Goal: Task Accomplishment & Management: Manage account settings

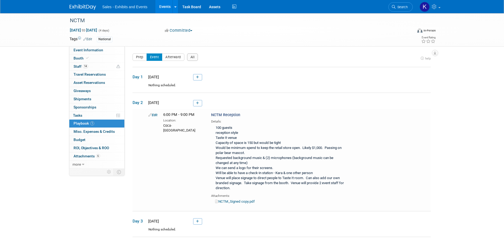
click at [82, 7] on img at bounding box center [83, 7] width 26 height 5
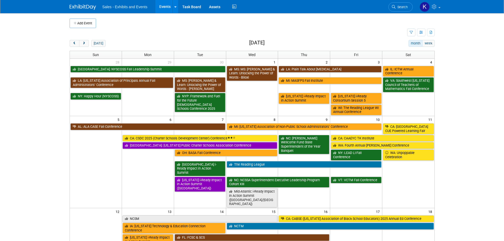
click at [80, 23] on button "Add Event" at bounding box center [83, 24] width 26 height 10
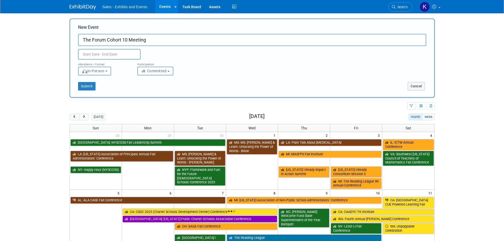
type input "The Forum Cohort 10 Meeting"
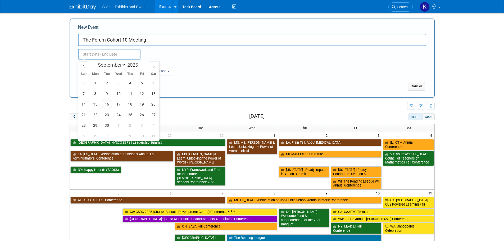
click at [134, 53] on input "text" at bounding box center [109, 54] width 62 height 11
click at [129, 115] on span "25" at bounding box center [130, 115] width 10 height 10
click at [158, 115] on span "27" at bounding box center [154, 115] width 10 height 10
type input "[DATE] to [DATE]"
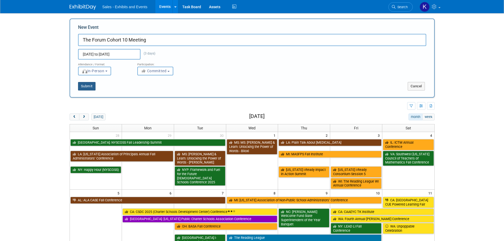
click at [87, 87] on button "Submit" at bounding box center [86, 86] width 17 height 8
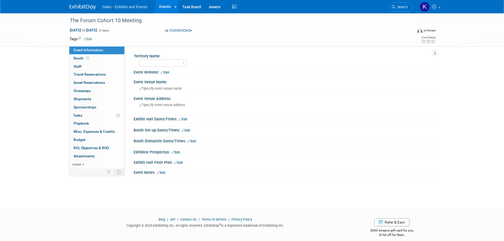
drag, startPoint x: 90, startPoint y: 39, endPoint x: 97, endPoint y: 43, distance: 7.9
click at [90, 39] on link "Edit" at bounding box center [87, 39] width 9 height 4
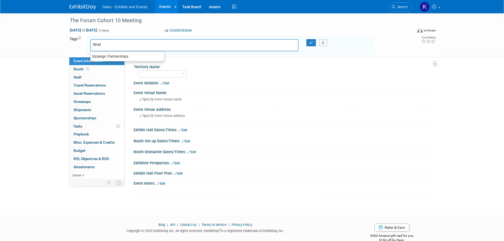
type input "Strate"
click at [118, 55] on div "Strategic Partnerships" at bounding box center [127, 56] width 74 height 7
type input "Strategic Partnerships"
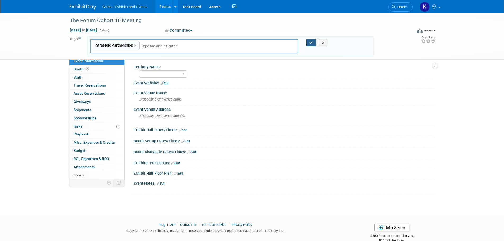
click at [311, 41] on icon "button" at bounding box center [311, 42] width 4 height 3
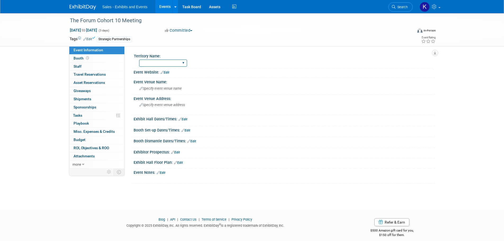
click at [184, 63] on select "Atlantic Southeast Central Southwest Pacific Mountain National Strategic Partne…" at bounding box center [163, 63] width 48 height 7
select select "Strategic Partnerships"
click at [139, 60] on select "Atlantic Southeast Central Southwest Pacific Mountain National Strategic Partne…" at bounding box center [163, 63] width 48 height 7
click at [177, 107] on div "Specify event venue address" at bounding box center [197, 107] width 118 height 12
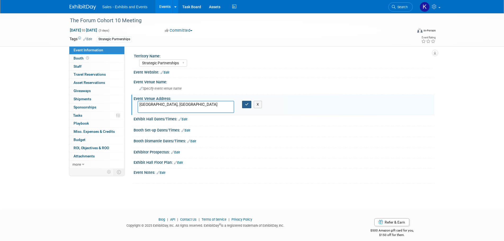
type textarea "[GEOGRAPHIC_DATA], [GEOGRAPHIC_DATA]"
drag, startPoint x: 246, startPoint y: 104, endPoint x: 241, endPoint y: 110, distance: 8.5
click at [246, 105] on icon "button" at bounding box center [247, 104] width 4 height 3
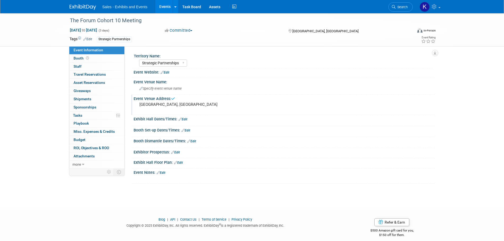
drag, startPoint x: 165, startPoint y: 173, endPoint x: 170, endPoint y: 174, distance: 5.2
click at [165, 173] on link "Edit" at bounding box center [161, 173] width 9 height 4
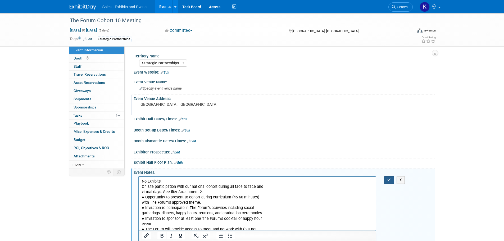
click at [391, 181] on icon "button" at bounding box center [389, 180] width 4 height 4
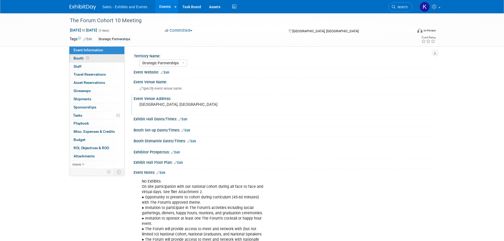
click at [79, 61] on link "Booth" at bounding box center [96, 59] width 55 height 8
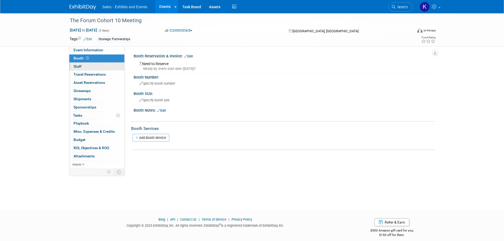
click at [80, 65] on span "Staff 0" at bounding box center [78, 66] width 8 height 4
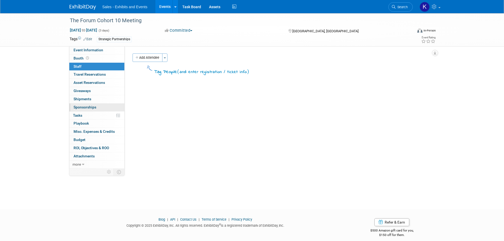
click at [91, 107] on span "Sponsorships 0" at bounding box center [85, 107] width 23 height 4
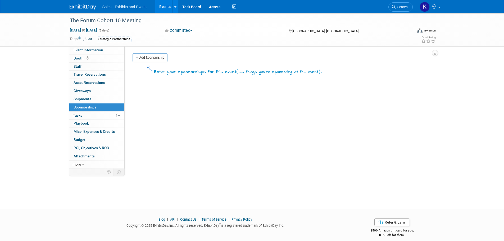
click at [141, 57] on link "Add Sponsorship" at bounding box center [150, 57] width 35 height 8
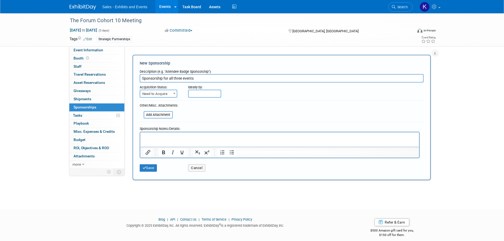
type input "Sponsorship for all three events"
click at [166, 95] on span "Need to Acquire" at bounding box center [158, 93] width 37 height 7
select select "2"
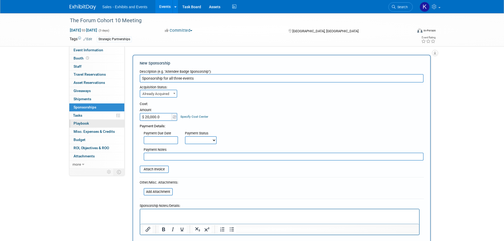
type input "$ 20,000.00"
drag, startPoint x: 150, startPoint y: 156, endPoint x: 153, endPoint y: 156, distance: 3.2
click at [151, 156] on input "text" at bounding box center [284, 157] width 280 height 8
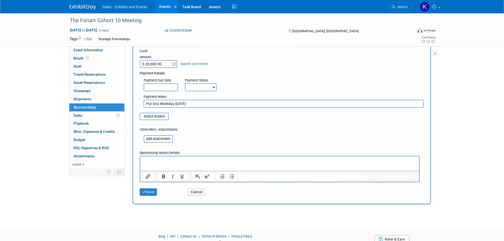
type input "Put into Workday 9/16/25"
click at [152, 194] on button "Save" at bounding box center [148, 192] width 17 height 7
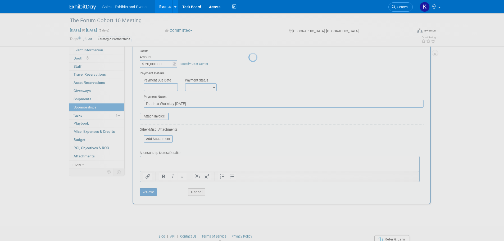
scroll to position [5, 0]
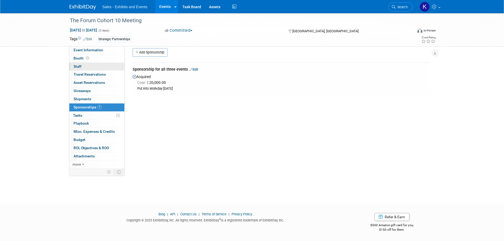
drag, startPoint x: 79, startPoint y: 67, endPoint x: 81, endPoint y: 69, distance: 2.8
click at [79, 67] on span "Staff 0" at bounding box center [78, 66] width 8 height 4
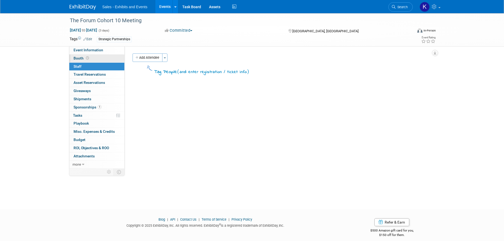
click at [80, 58] on span "Booth" at bounding box center [82, 58] width 16 height 4
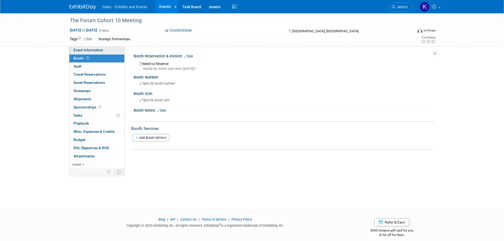
click at [84, 49] on span "Event Information" at bounding box center [89, 50] width 30 height 4
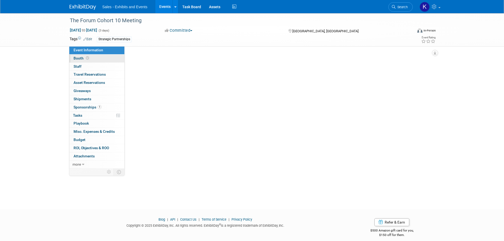
select select "Strategic Partnerships"
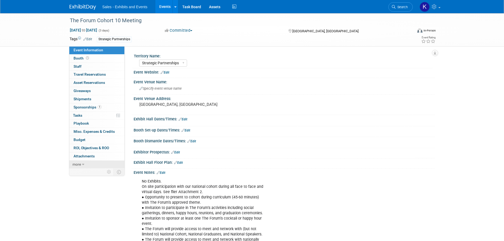
click at [80, 165] on span "more" at bounding box center [77, 164] width 8 height 4
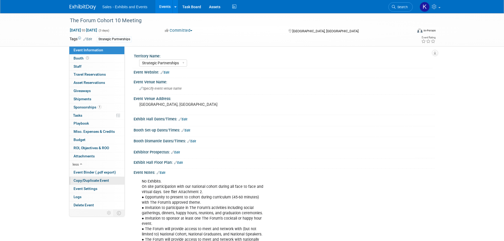
click at [92, 181] on span "Copy/Duplicate Event" at bounding box center [91, 180] width 35 height 4
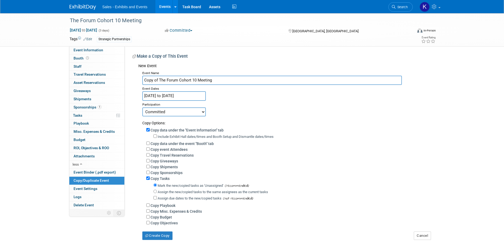
click at [159, 80] on input "Copy of The Forum Cohort 10 Meeting" at bounding box center [272, 80] width 260 height 9
click at [218, 80] on input "The Forum Cohort 10 Meeting" at bounding box center [272, 80] width 260 height 9
type input "The Forum Cohort 10 Meeting #2"
click at [200, 93] on input "Sep 25, 2025 to Sep 27, 2025" at bounding box center [174, 95] width 64 height 9
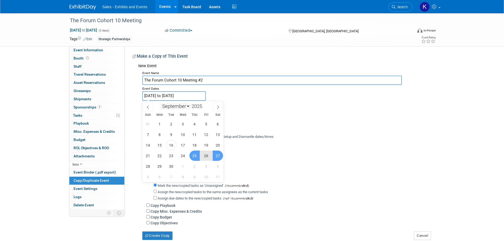
click at [189, 107] on select "January February March April May June July August September October November De…" at bounding box center [175, 106] width 30 height 7
select select "9"
click at [160, 103] on select "January February March April May June July August September October November De…" at bounding box center [175, 106] width 30 height 7
click at [206, 146] on span "17" at bounding box center [206, 145] width 10 height 10
click at [223, 146] on span "18" at bounding box center [218, 145] width 10 height 10
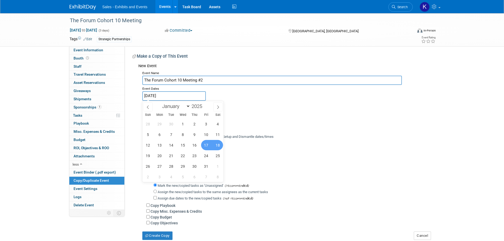
type input "Oct 17, 2025 to Oct 18, 2025"
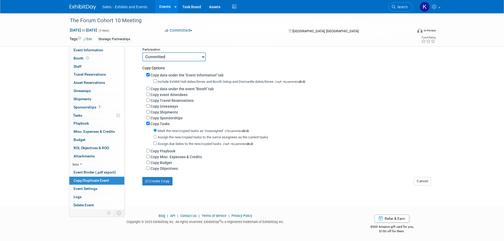
scroll to position [60, 0]
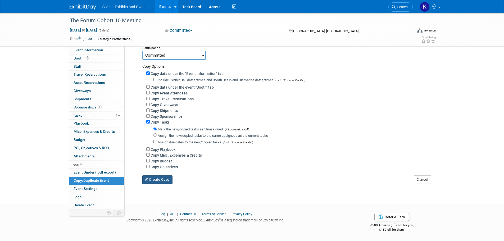
click at [163, 180] on button "Create Copy" at bounding box center [157, 180] width 30 height 8
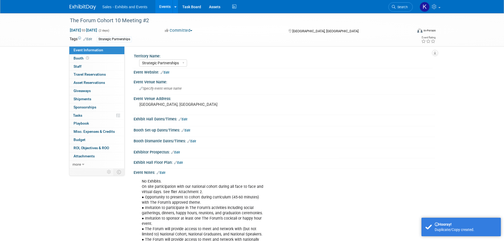
select select "Strategic Partnerships"
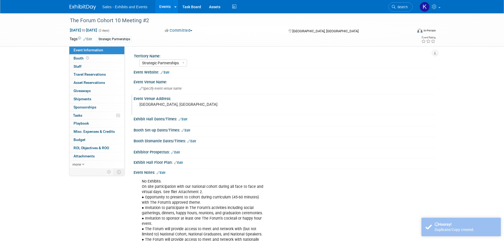
click at [166, 101] on div "[GEOGRAPHIC_DATA], [GEOGRAPHIC_DATA]" at bounding box center [197, 107] width 118 height 12
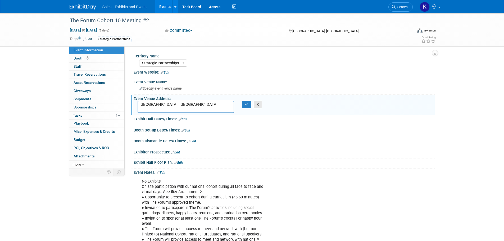
drag, startPoint x: 258, startPoint y: 105, endPoint x: 255, endPoint y: 106, distance: 3.3
click at [258, 105] on button "X" at bounding box center [258, 104] width 8 height 7
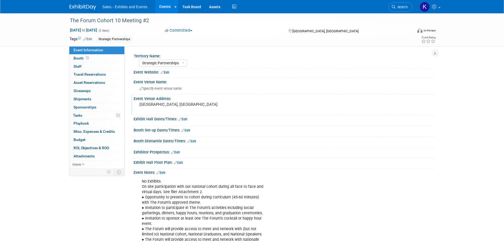
click at [258, 106] on div "[GEOGRAPHIC_DATA], [GEOGRAPHIC_DATA]" at bounding box center [196, 107] width 125 height 13
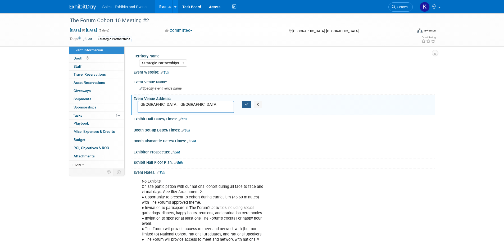
click at [247, 104] on icon "button" at bounding box center [247, 104] width 4 height 3
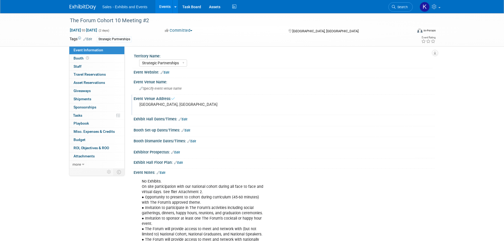
click at [248, 104] on pre "[GEOGRAPHIC_DATA], [GEOGRAPHIC_DATA]" at bounding box center [197, 104] width 114 height 5
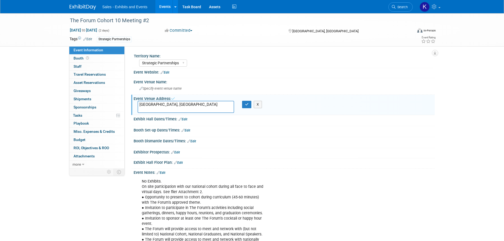
click at [158, 102] on textarea "[GEOGRAPHIC_DATA], [GEOGRAPHIC_DATA]" at bounding box center [186, 107] width 97 height 12
drag, startPoint x: 161, startPoint y: 105, endPoint x: 93, endPoint y: 105, distance: 67.2
click at [97, 106] on div "Event Information Event Info Booth Booth 0 Staff 0 Staff 0 Travel Reservations …" at bounding box center [252, 140] width 373 height 255
type textarea "VIRTUAL"
click at [248, 106] on button "button" at bounding box center [247, 104] width 10 height 7
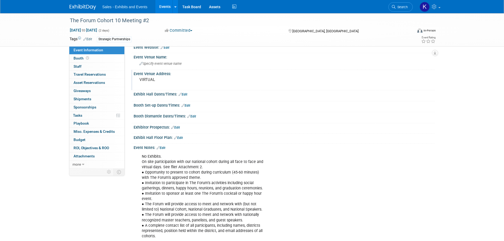
scroll to position [85, 0]
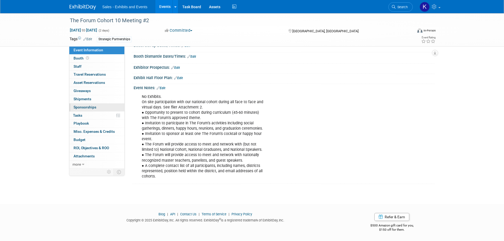
click at [80, 109] on link "0 Sponsorships 0" at bounding box center [96, 108] width 55 height 8
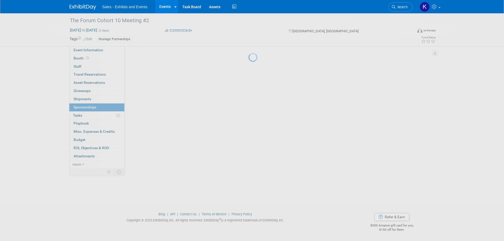
scroll to position [0, 0]
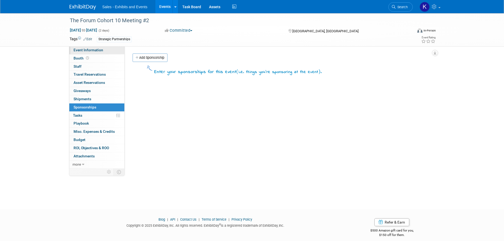
click at [82, 50] on span "Event Information" at bounding box center [89, 50] width 30 height 4
select select "Strategic Partnerships"
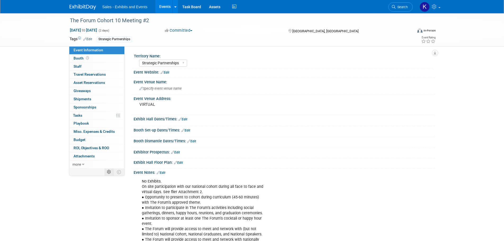
click at [109, 171] on icon at bounding box center [109, 172] width 4 height 4
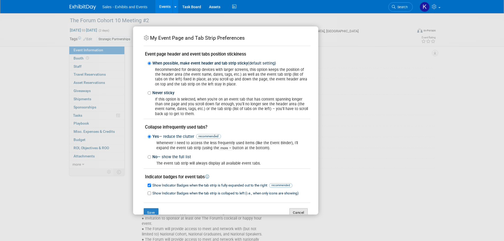
drag, startPoint x: 296, startPoint y: 212, endPoint x: 212, endPoint y: 205, distance: 84.0
click at [295, 212] on button "Cancel" at bounding box center [299, 212] width 18 height 9
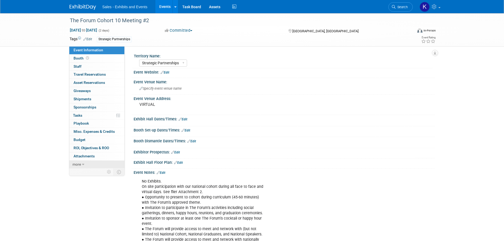
click at [80, 165] on span "more" at bounding box center [77, 164] width 8 height 4
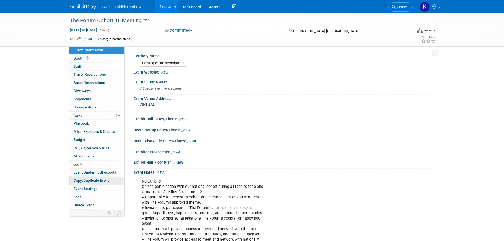
click at [85, 183] on span "Copy/Duplicate Event" at bounding box center [91, 180] width 35 height 4
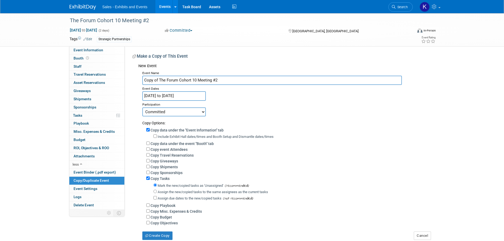
drag, startPoint x: 159, startPoint y: 78, endPoint x: 162, endPoint y: 79, distance: 3.9
click at [159, 78] on input "Copy of The Forum Cohort 10 Meeting #2" at bounding box center [272, 80] width 260 height 9
click at [202, 80] on input "The Forum Cohort 10 Meeting #2" at bounding box center [272, 80] width 260 height 9
type input "The Forum Cohort 10 Meeting #3"
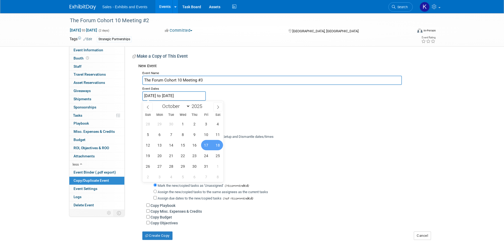
click at [197, 96] on input "Oct 17, 2025 to Oct 18, 2025" at bounding box center [174, 95] width 64 height 9
click at [189, 107] on select "January February March April May June July August September October November De…" at bounding box center [175, 106] width 30 height 7
select select "10"
click at [160, 103] on select "January February March April May June July August September October November De…" at bounding box center [175, 106] width 30 height 7
click at [196, 146] on span "13" at bounding box center [195, 145] width 10 height 10
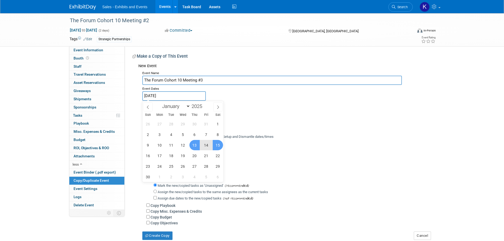
click at [219, 148] on span "15" at bounding box center [218, 145] width 10 height 10
type input "Nov 13, 2025 to Nov 15, 2025"
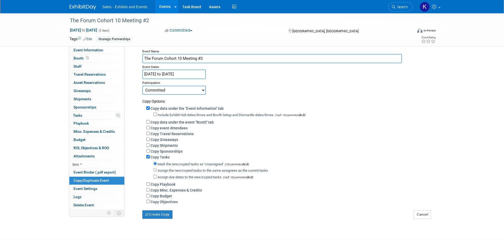
scroll to position [60, 0]
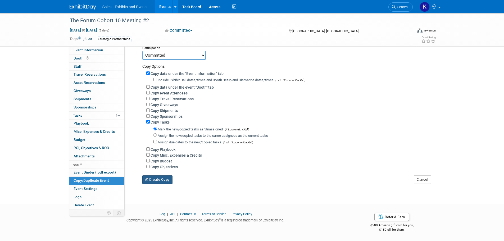
click at [164, 181] on button "Create Copy" at bounding box center [157, 180] width 30 height 8
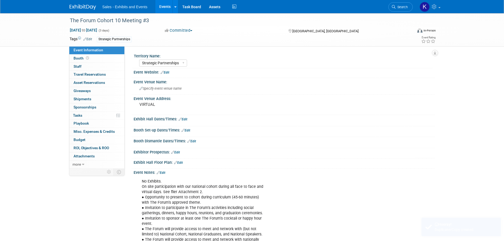
select select "Strategic Partnerships"
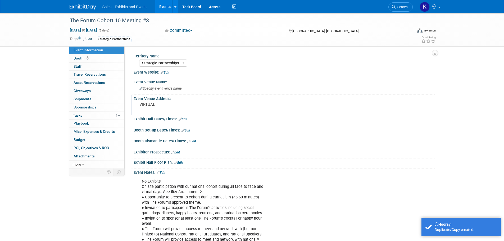
click at [168, 99] on div "Event Venue Address:" at bounding box center [284, 98] width 301 height 7
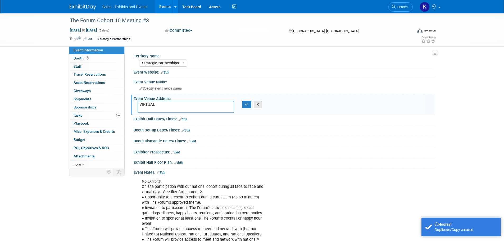
click at [259, 106] on button "X" at bounding box center [258, 104] width 8 height 7
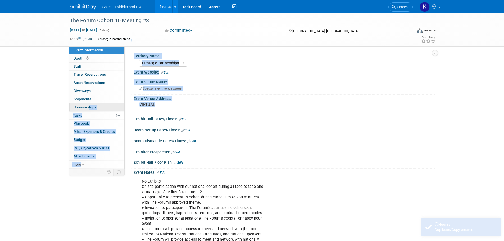
drag, startPoint x: 161, startPoint y: 106, endPoint x: 84, endPoint y: 109, distance: 77.4
click at [88, 109] on div "Event Information Event Info Booth Booth 0 Staff 0 Staff 0 Travel Reservations …" at bounding box center [252, 140] width 373 height 255
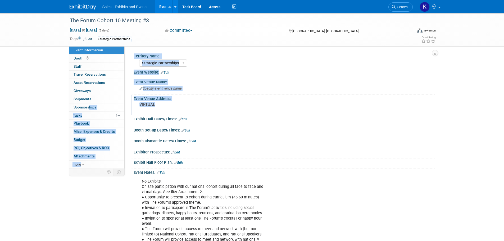
click at [217, 103] on pre "VIRTUAL" at bounding box center [197, 104] width 114 height 5
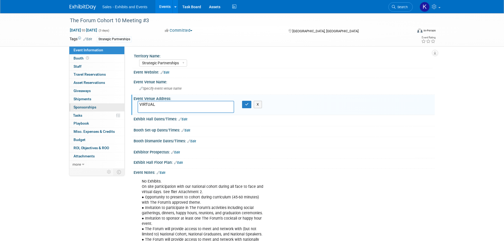
drag, startPoint x: 139, startPoint y: 105, endPoint x: 112, endPoint y: 106, distance: 26.5
click at [112, 106] on div "Event Information Event Info Booth Booth 0 Staff 0 Staff 0 Travel Reservations …" at bounding box center [252, 140] width 373 height 255
type textarea "[GEOGRAPHIC_DATA], [GEOGRAPHIC_DATA]"
click at [245, 105] on icon "button" at bounding box center [247, 104] width 4 height 3
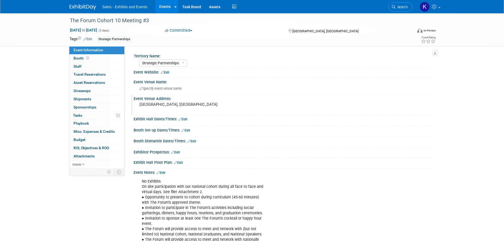
drag, startPoint x: 92, startPoint y: 7, endPoint x: 96, endPoint y: 10, distance: 5.3
click at [92, 7] on img at bounding box center [83, 7] width 26 height 5
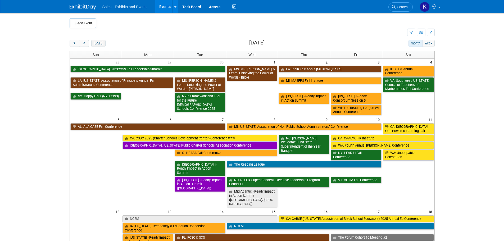
click at [102, 44] on button "[DATE]" at bounding box center [98, 43] width 14 height 7
